Goal: Information Seeking & Learning: Learn about a topic

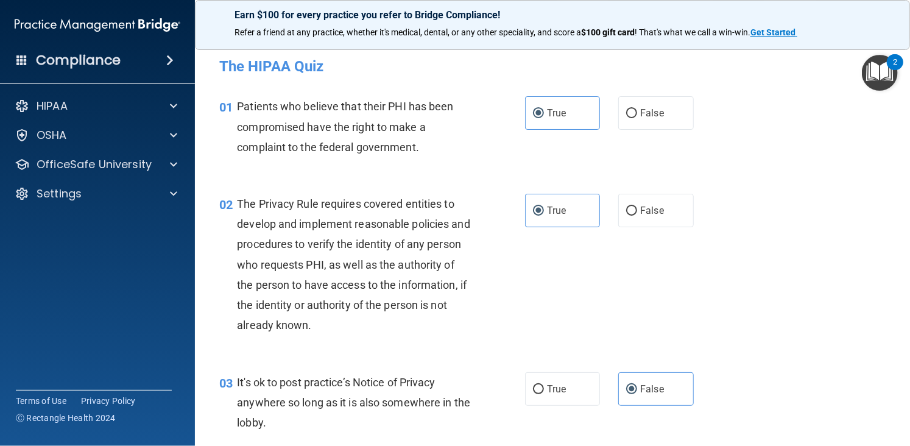
scroll to position [1639, 0]
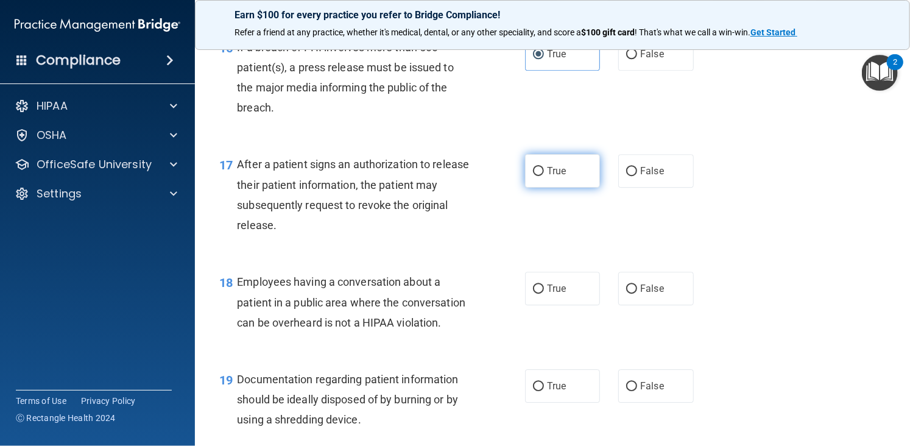
click at [549, 177] on label "True" at bounding box center [562, 170] width 75 height 33
click at [544, 176] on input "True" at bounding box center [538, 171] width 11 height 9
radio input "true"
click at [638, 300] on label "False" at bounding box center [655, 288] width 75 height 33
click at [637, 294] on input "False" at bounding box center [631, 288] width 11 height 9
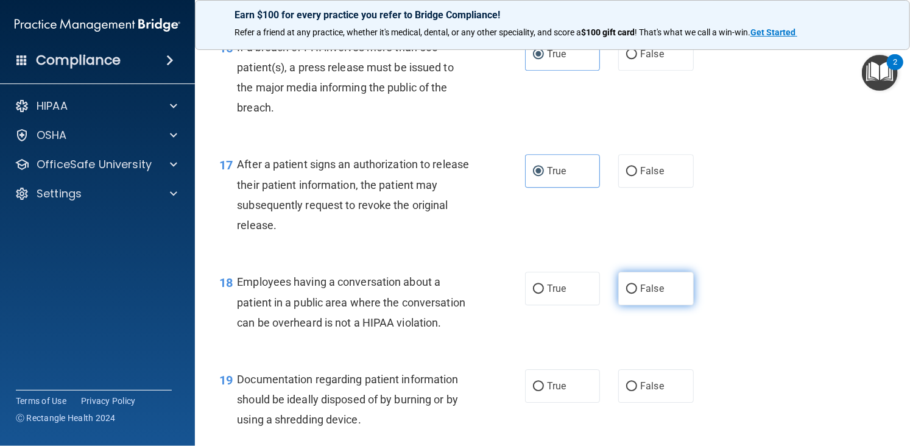
radio input "true"
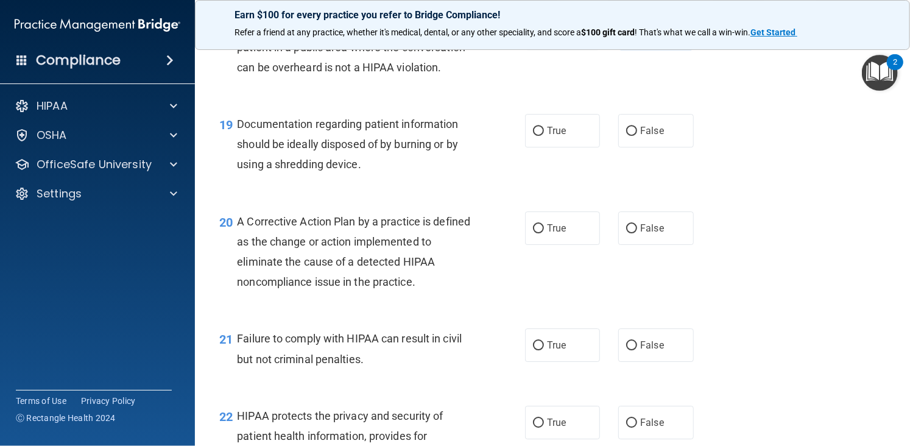
scroll to position [1885, 0]
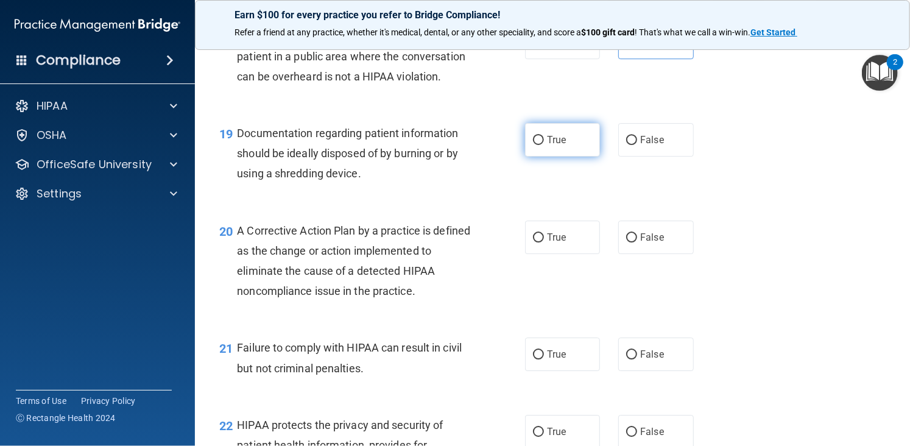
click at [586, 156] on label "True" at bounding box center [562, 139] width 75 height 33
click at [544, 145] on input "True" at bounding box center [538, 140] width 11 height 9
radio input "true"
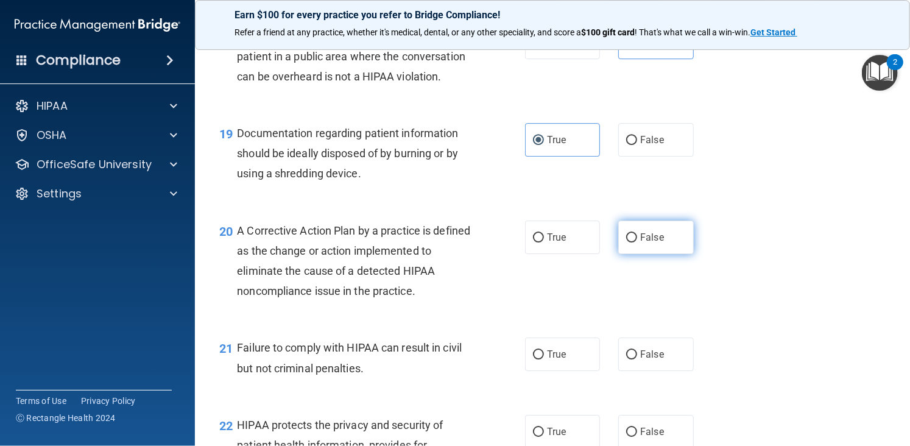
click at [665, 247] on label "False" at bounding box center [655, 236] width 75 height 33
click at [637, 242] on input "False" at bounding box center [631, 237] width 11 height 9
radio input "true"
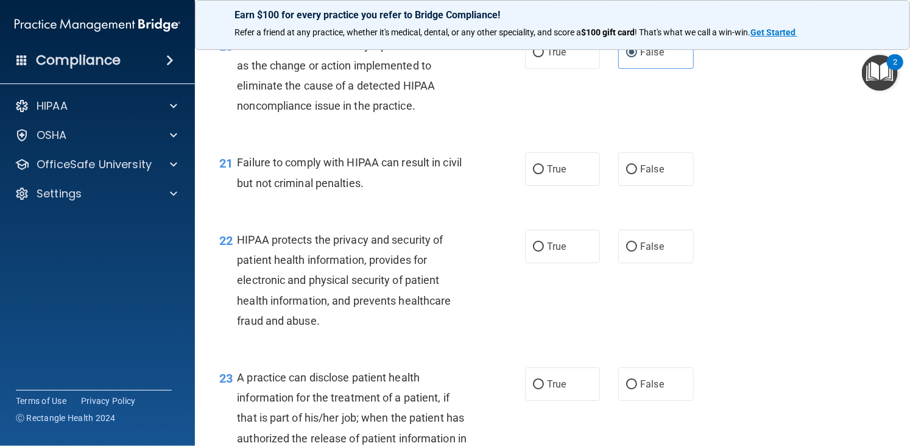
scroll to position [2097, 0]
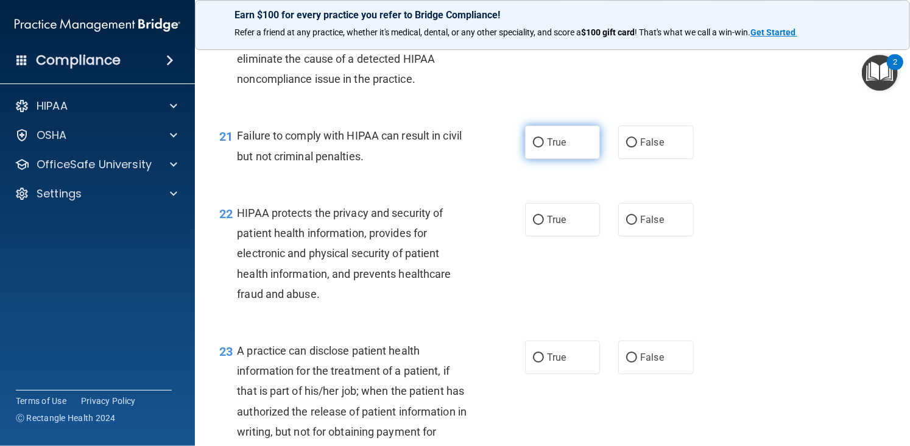
click at [580, 159] on label "True" at bounding box center [562, 141] width 75 height 33
click at [544, 147] on input "True" at bounding box center [538, 142] width 11 height 9
radio input "true"
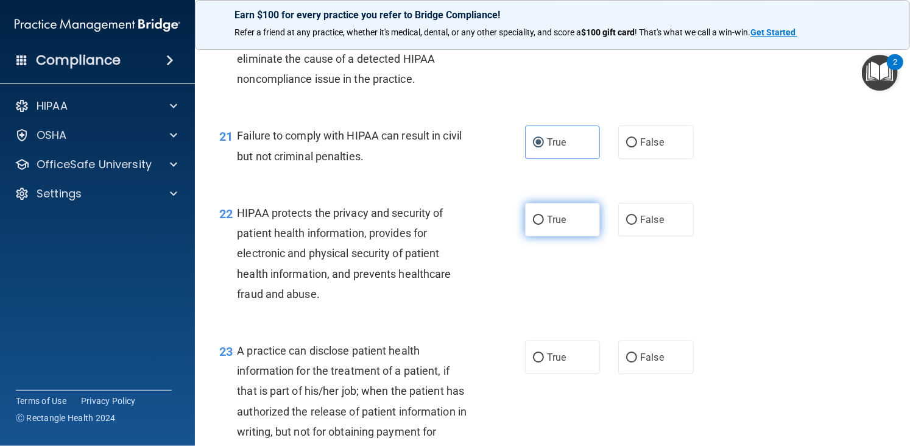
click at [547, 225] on span "True" at bounding box center [556, 220] width 19 height 12
click at [544, 225] on input "True" at bounding box center [538, 220] width 11 height 9
radio input "true"
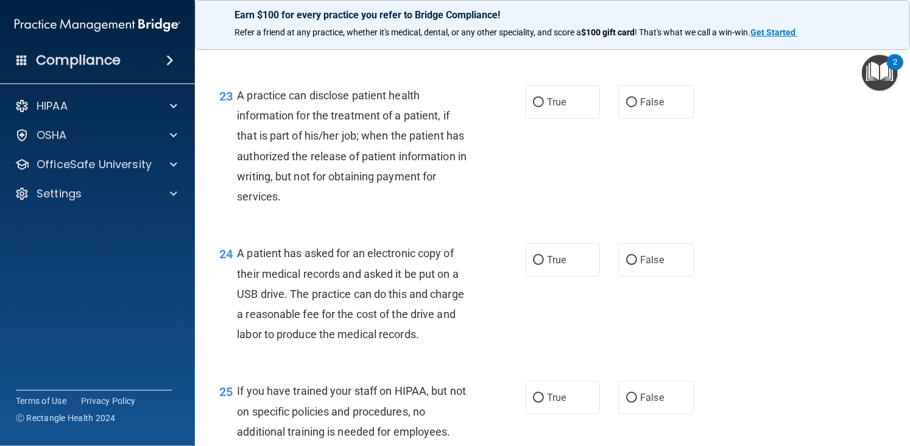
scroll to position [2357, 0]
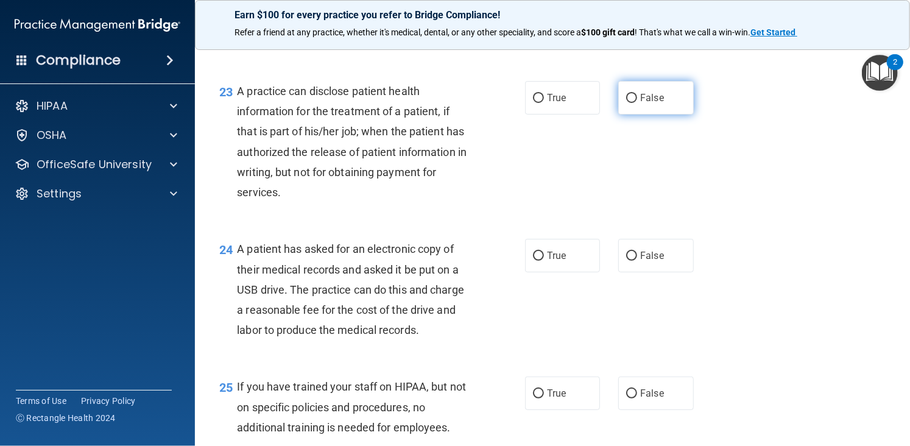
click at [643, 104] on span "False" at bounding box center [652, 98] width 24 height 12
click at [637, 103] on input "False" at bounding box center [631, 98] width 11 height 9
radio input "true"
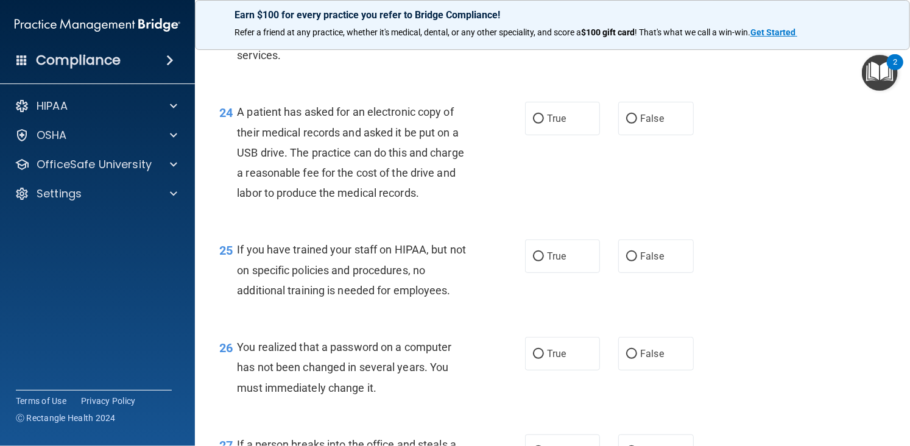
scroll to position [2498, 0]
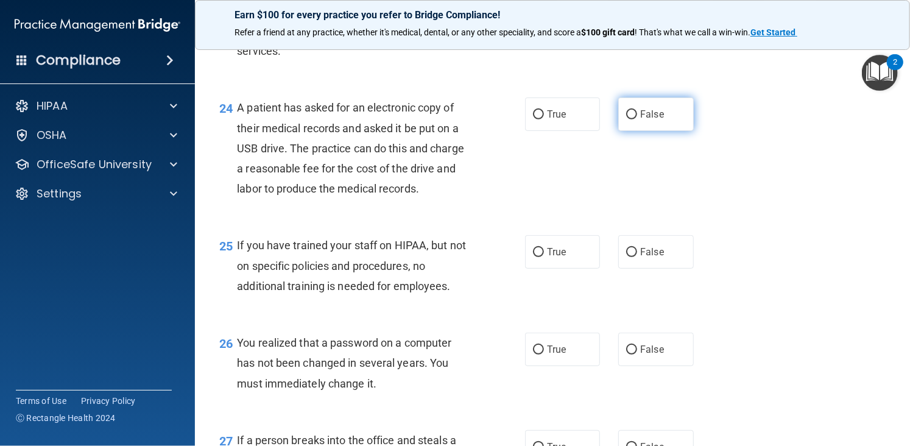
click at [640, 131] on label "False" at bounding box center [655, 113] width 75 height 33
click at [637, 119] on input "False" at bounding box center [631, 114] width 11 height 9
radio input "true"
click at [640, 258] on span "False" at bounding box center [652, 252] width 24 height 12
click at [637, 257] on input "False" at bounding box center [631, 252] width 11 height 9
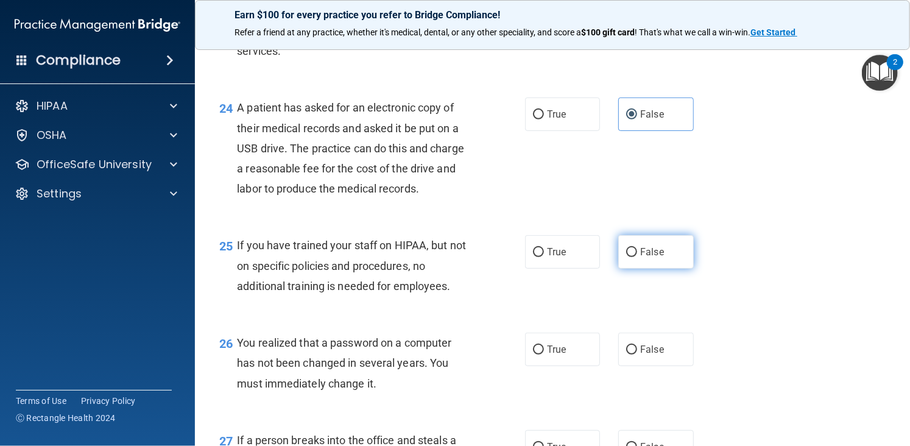
radio input "true"
click at [557, 366] on label "True" at bounding box center [562, 348] width 75 height 33
click at [544, 354] on input "True" at bounding box center [538, 349] width 11 height 9
radio input "true"
drag, startPoint x: 899, startPoint y: 348, endPoint x: 905, endPoint y: 365, distance: 17.3
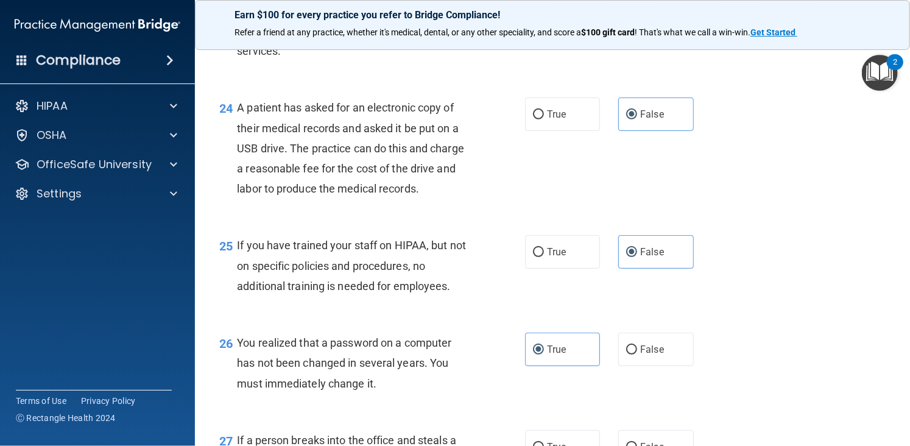
click at [905, 365] on main "- The HIPAA Quiz This quiz doesn’t expire until 09/25/2025. Are you sure you wa…" at bounding box center [552, 242] width 715 height 407
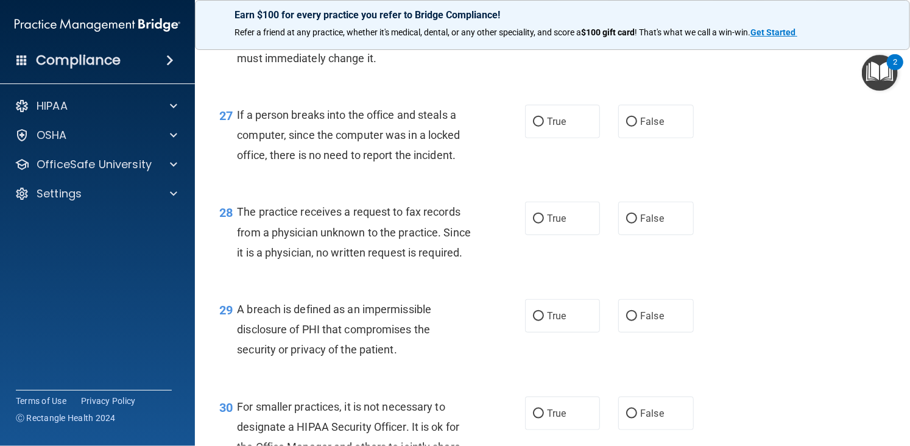
scroll to position [2836, 0]
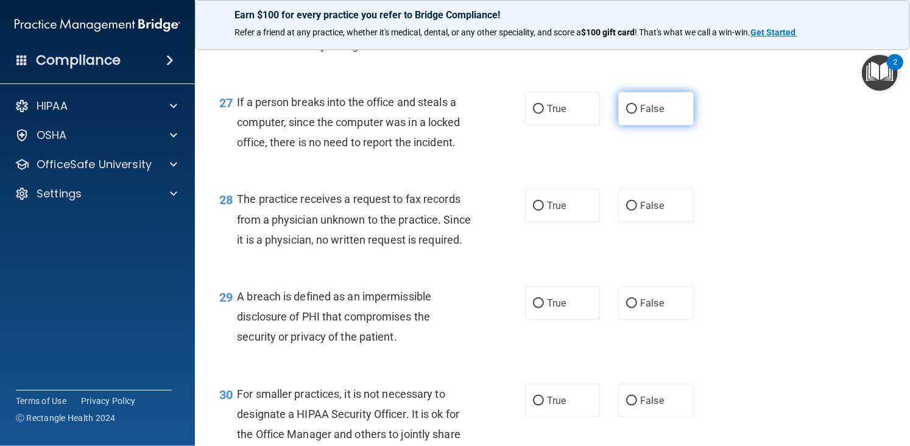
click at [638, 125] on label "False" at bounding box center [655, 108] width 75 height 33
click at [637, 114] on input "False" at bounding box center [631, 109] width 11 height 9
radio input "true"
click at [628, 211] on input "False" at bounding box center [631, 206] width 11 height 9
radio input "true"
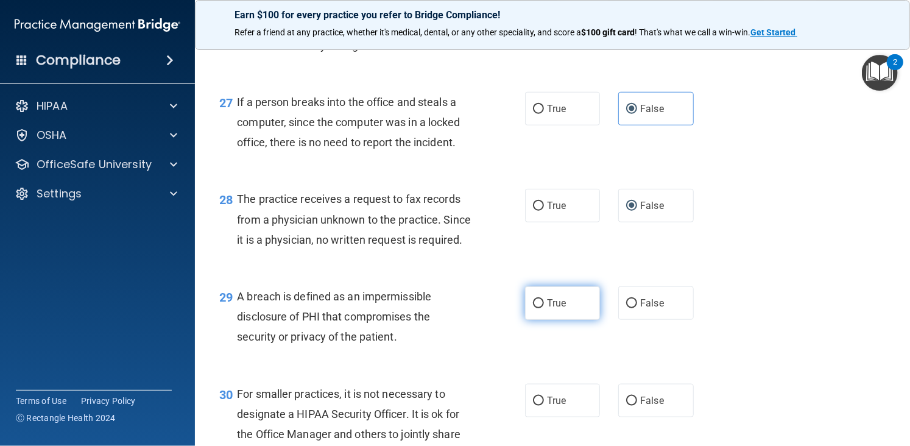
click at [552, 309] on span "True" at bounding box center [556, 303] width 19 height 12
click at [544, 308] on input "True" at bounding box center [538, 303] width 11 height 9
radio input "true"
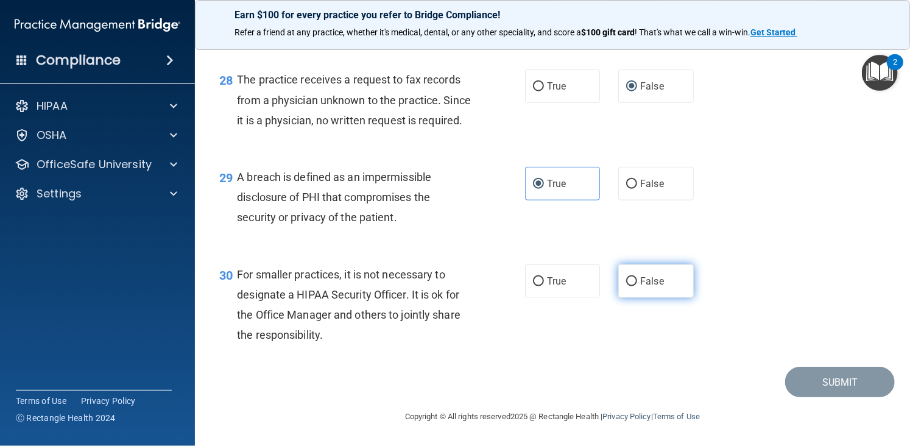
click at [649, 292] on label "False" at bounding box center [655, 280] width 75 height 33
click at [637, 286] on input "False" at bounding box center [631, 281] width 11 height 9
radio input "true"
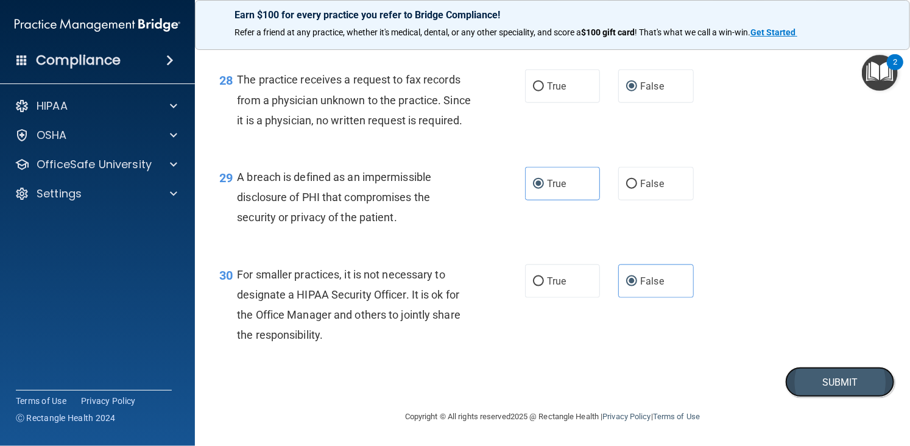
click at [828, 385] on button "Submit" at bounding box center [840, 382] width 110 height 31
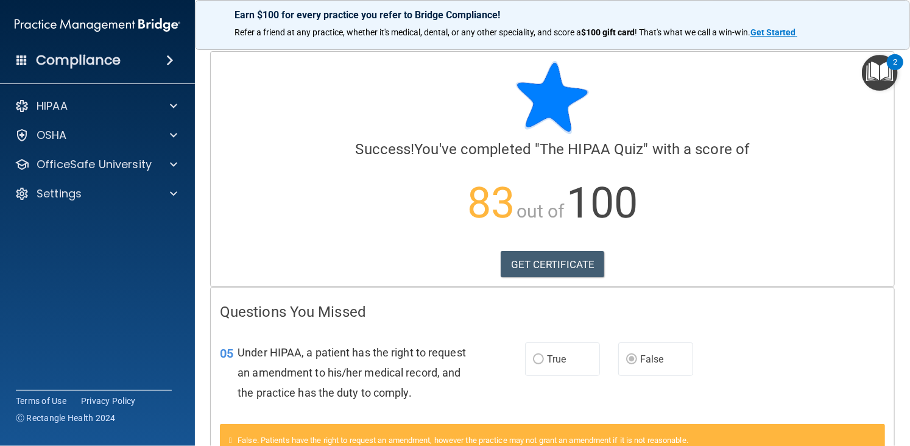
scroll to position [199, 0]
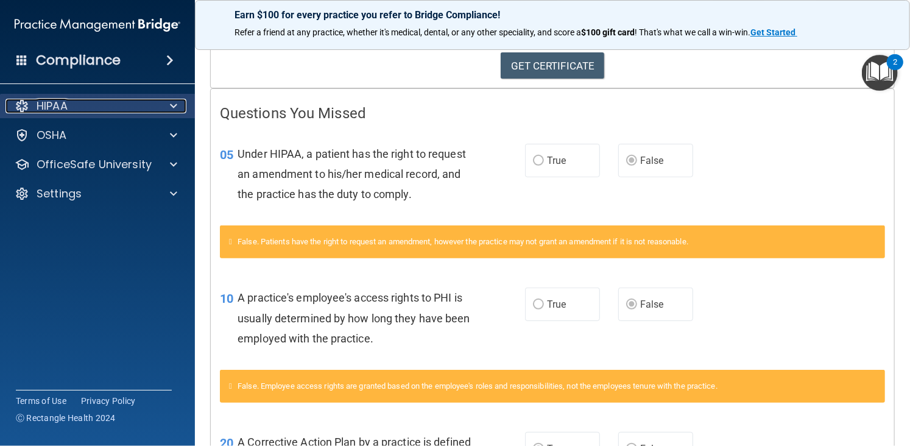
click at [184, 107] on div at bounding box center [171, 106] width 30 height 15
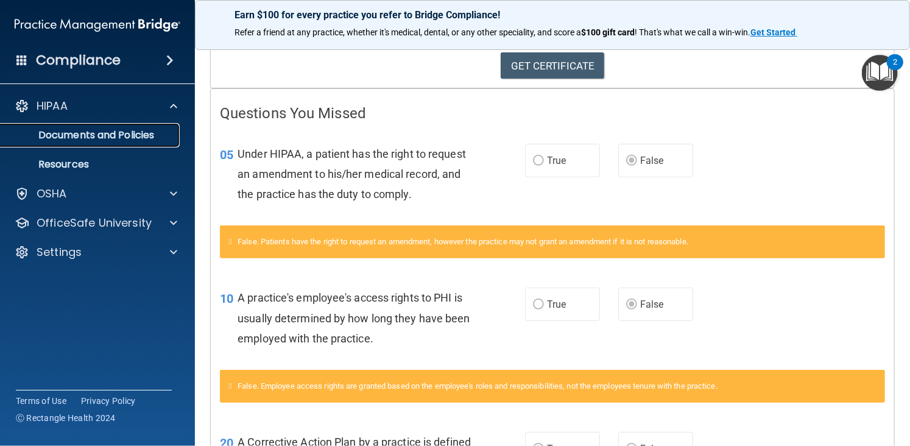
click at [139, 131] on p "Documents and Policies" at bounding box center [91, 135] width 166 height 12
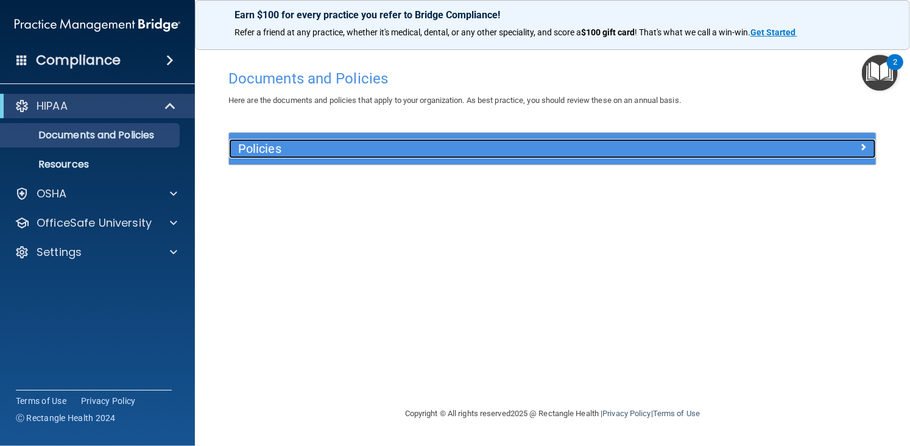
click at [263, 146] on h5 "Policies" at bounding box center [471, 148] width 467 height 13
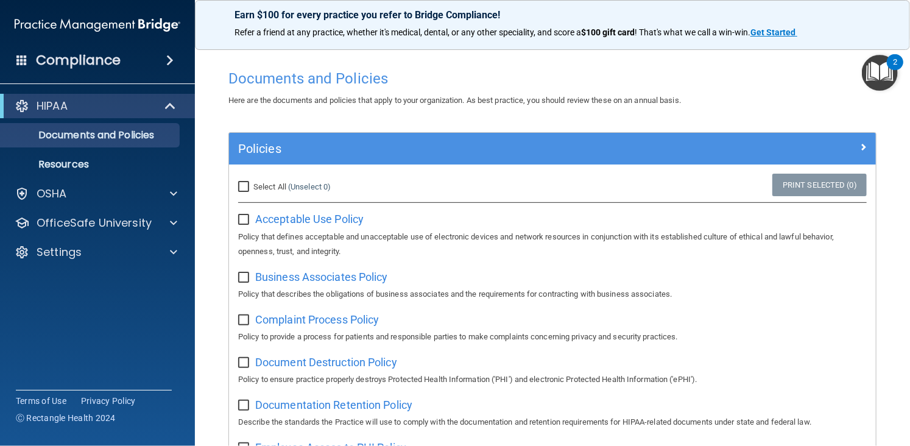
click at [246, 185] on input "Select All (Unselect 0) Unselect All" at bounding box center [245, 187] width 14 height 10
checkbox input "true"
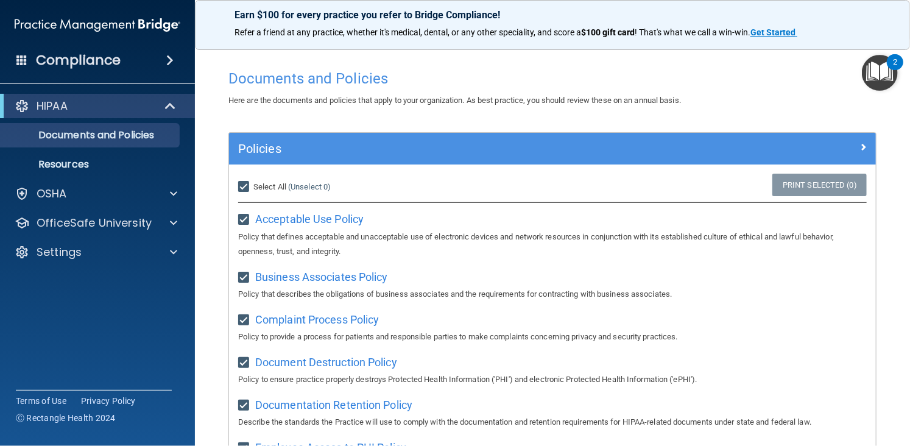
checkbox input "true"
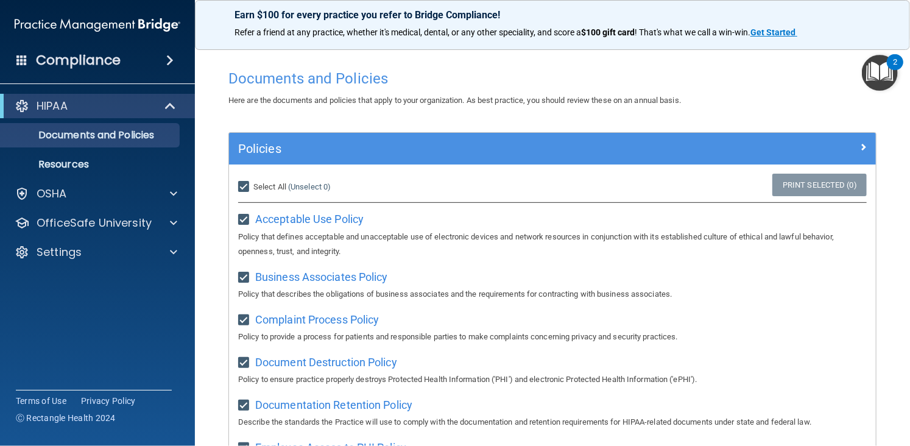
checkbox input "true"
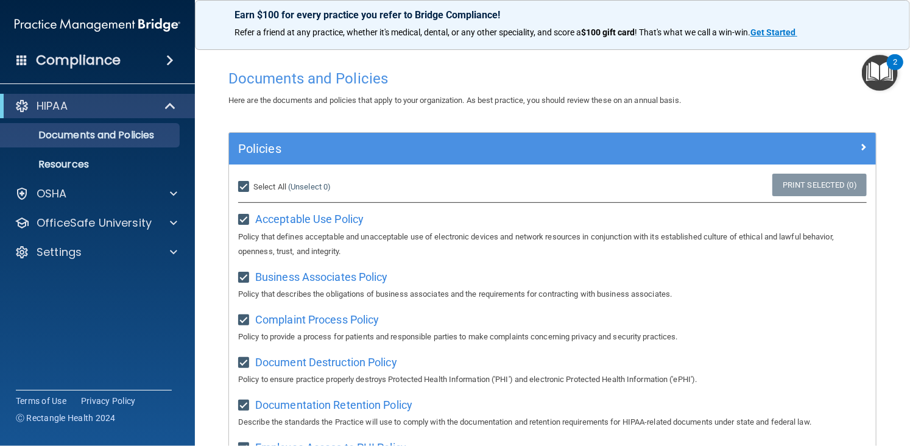
checkbox input "true"
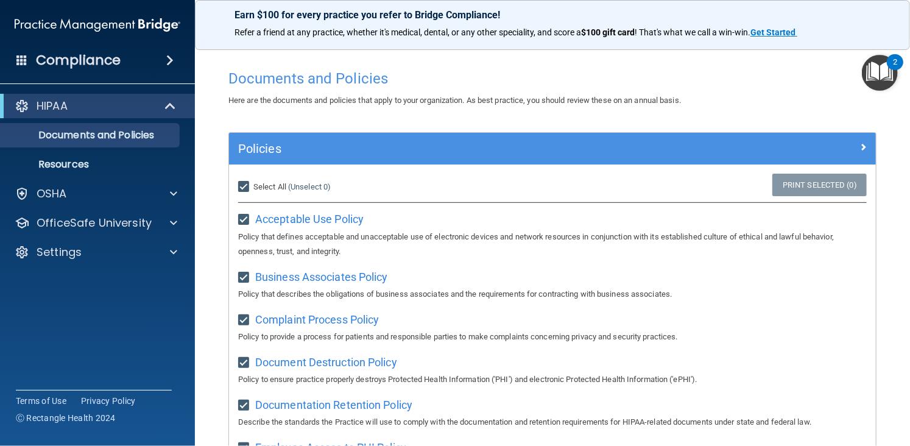
checkbox input "true"
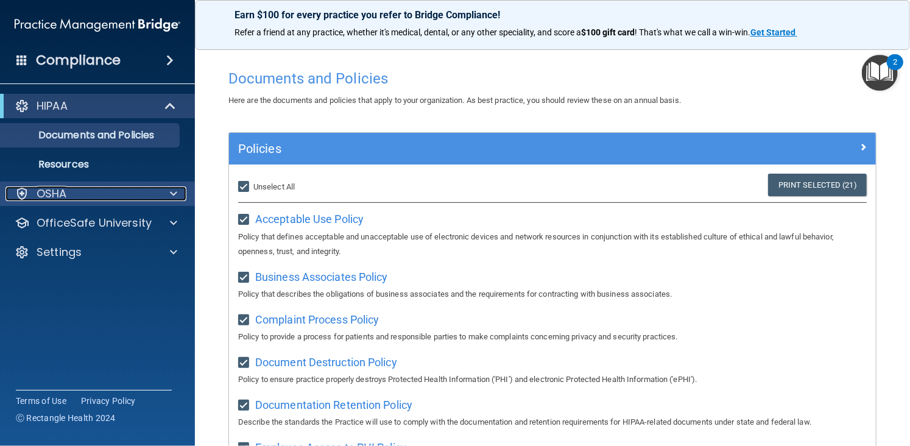
click at [76, 196] on div "OSHA" at bounding box center [80, 193] width 151 height 15
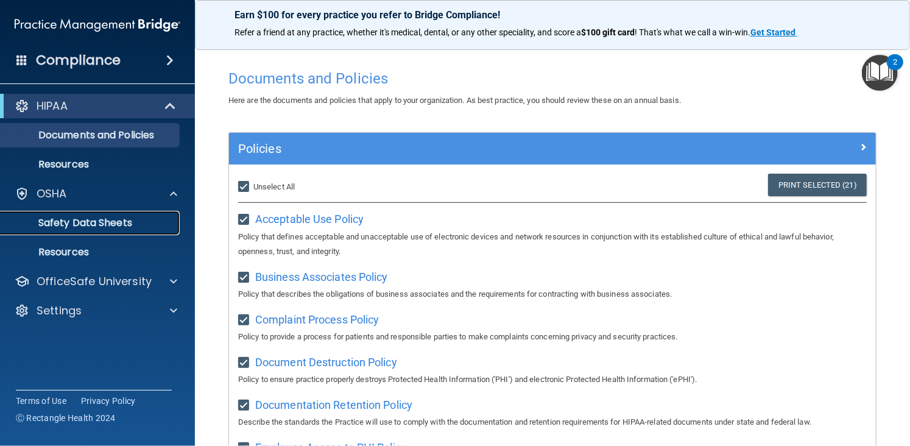
click at [88, 227] on p "Safety Data Sheets" at bounding box center [91, 223] width 166 height 12
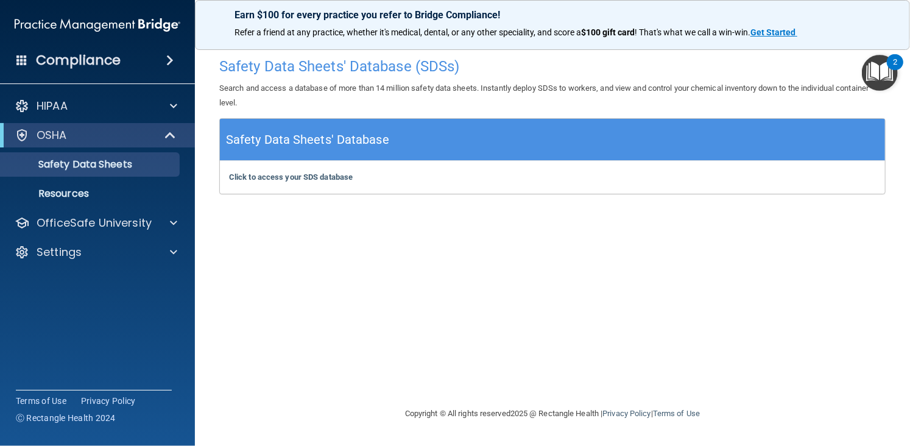
click at [76, 58] on h4 "Compliance" at bounding box center [78, 60] width 85 height 17
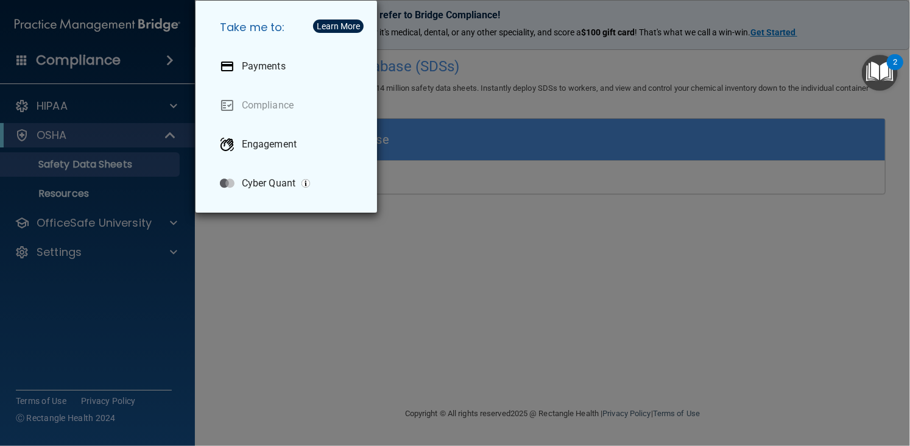
click at [521, 80] on div "Take me to: Payments Compliance Engagement Cyber Quant" at bounding box center [455, 223] width 910 height 446
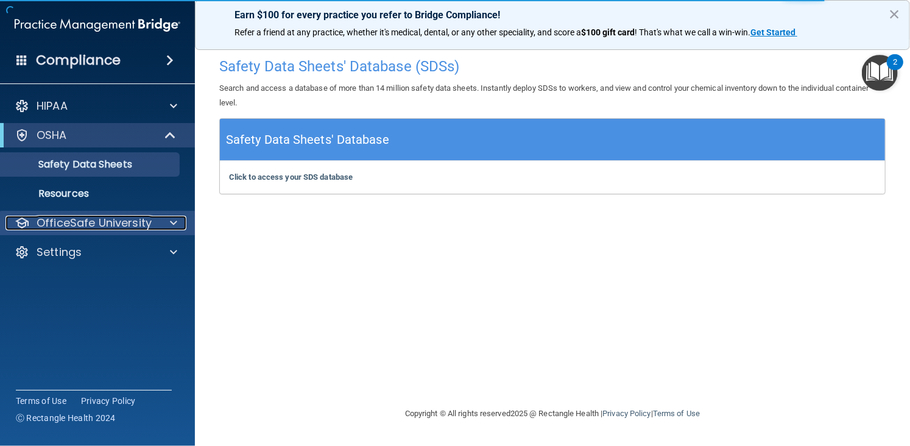
click at [97, 226] on p "OfficeSafe University" at bounding box center [94, 223] width 115 height 15
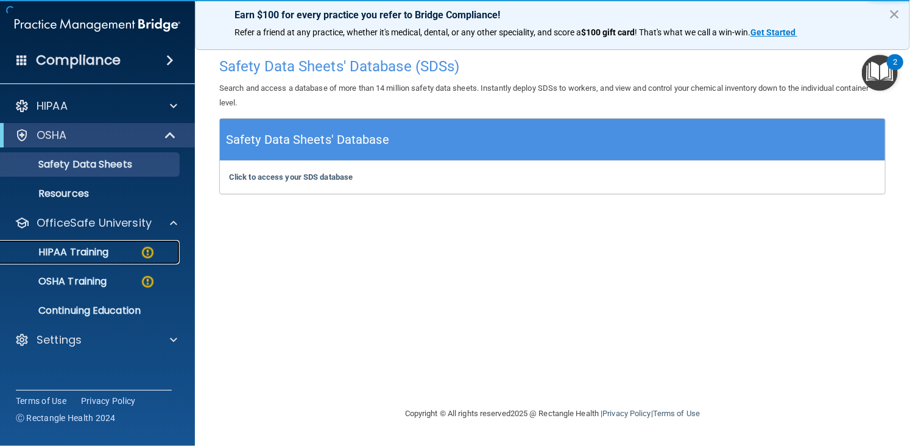
click at [85, 250] on p "HIPAA Training" at bounding box center [58, 252] width 100 height 12
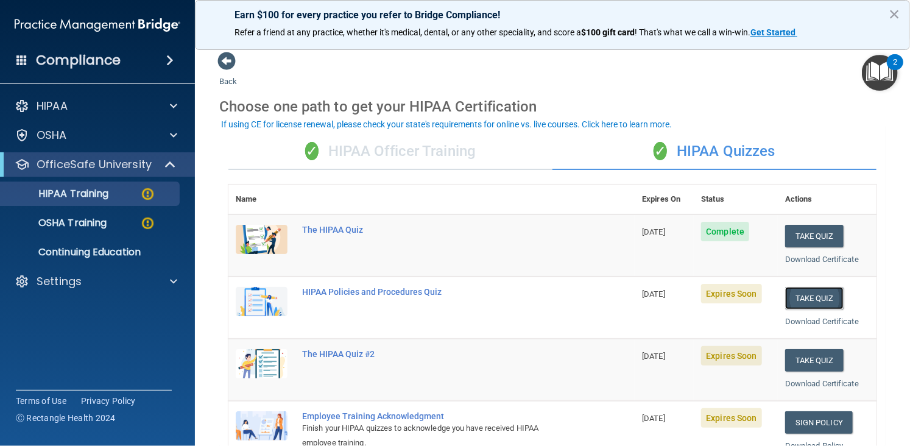
click at [807, 295] on button "Take Quiz" at bounding box center [814, 298] width 58 height 23
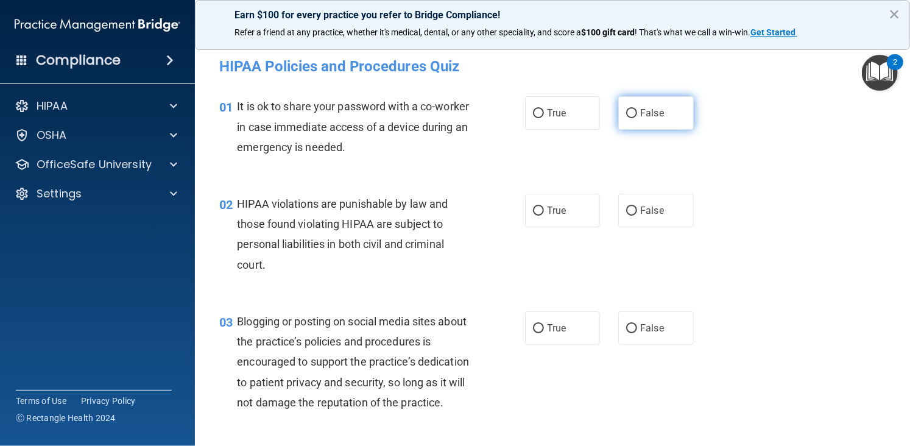
click at [655, 116] on span "False" at bounding box center [652, 113] width 24 height 12
click at [637, 116] on input "False" at bounding box center [631, 113] width 11 height 9
radio input "true"
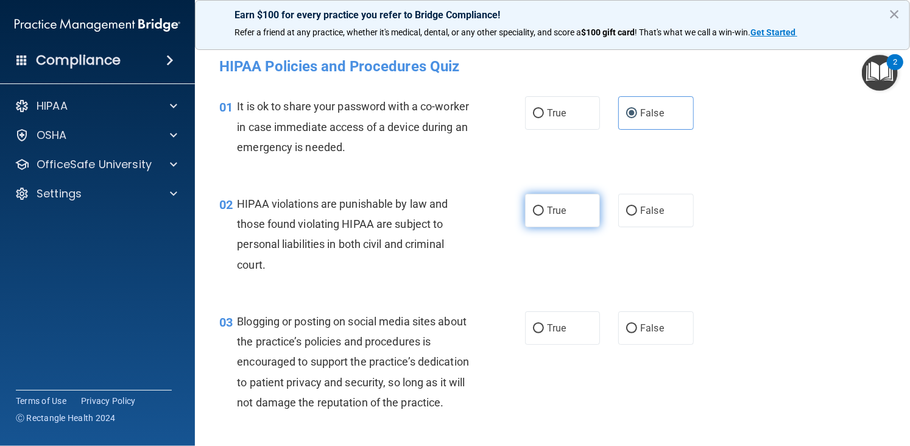
click at [526, 205] on label "True" at bounding box center [562, 210] width 75 height 33
click at [533, 206] on input "True" at bounding box center [538, 210] width 11 height 9
radio input "true"
click at [645, 317] on label "False" at bounding box center [655, 327] width 75 height 33
click at [637, 324] on input "False" at bounding box center [631, 328] width 11 height 9
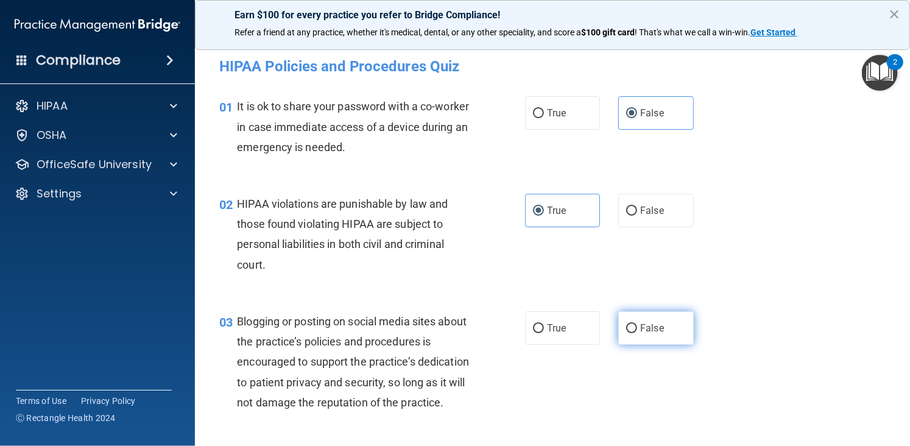
radio input "true"
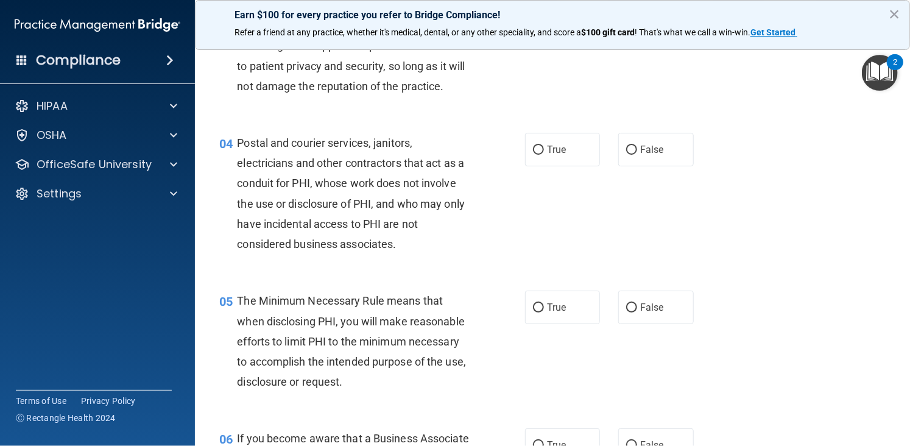
scroll to position [317, 0]
click at [626, 154] on input "False" at bounding box center [631, 149] width 11 height 9
radio input "true"
click at [533, 312] on input "True" at bounding box center [538, 307] width 11 height 9
radio input "true"
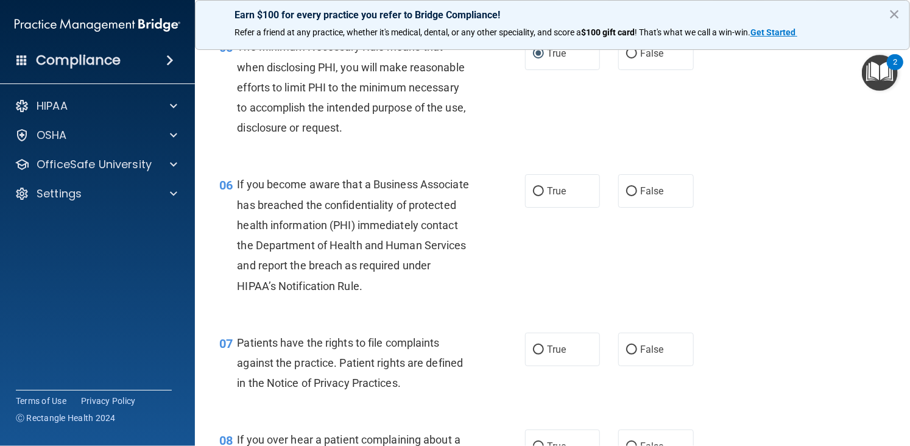
scroll to position [592, 0]
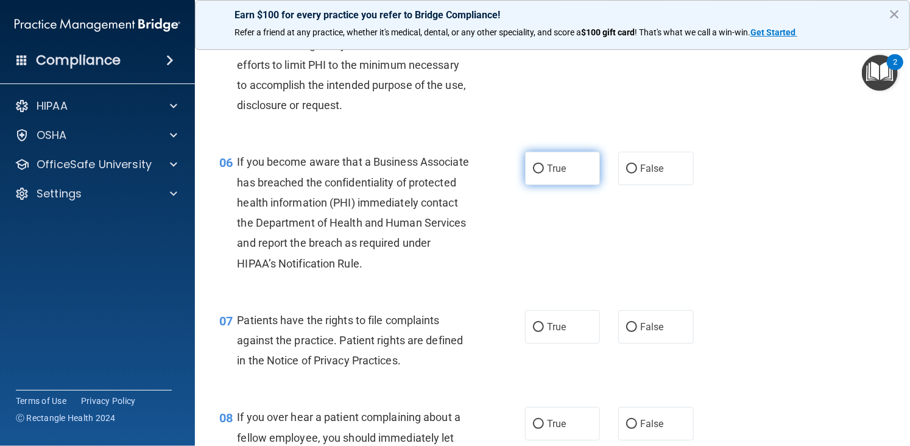
click at [554, 174] on span "True" at bounding box center [556, 169] width 19 height 12
click at [544, 174] on input "True" at bounding box center [538, 168] width 11 height 9
radio input "true"
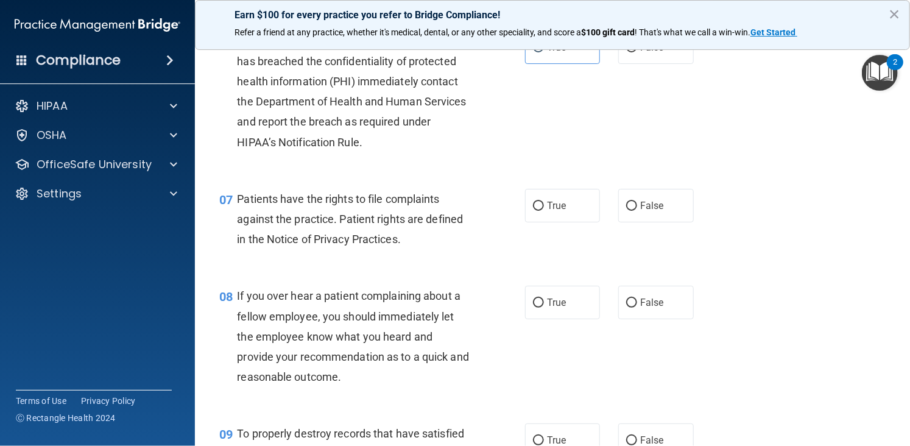
scroll to position [739, 0]
